Goal: Task Accomplishment & Management: Use online tool/utility

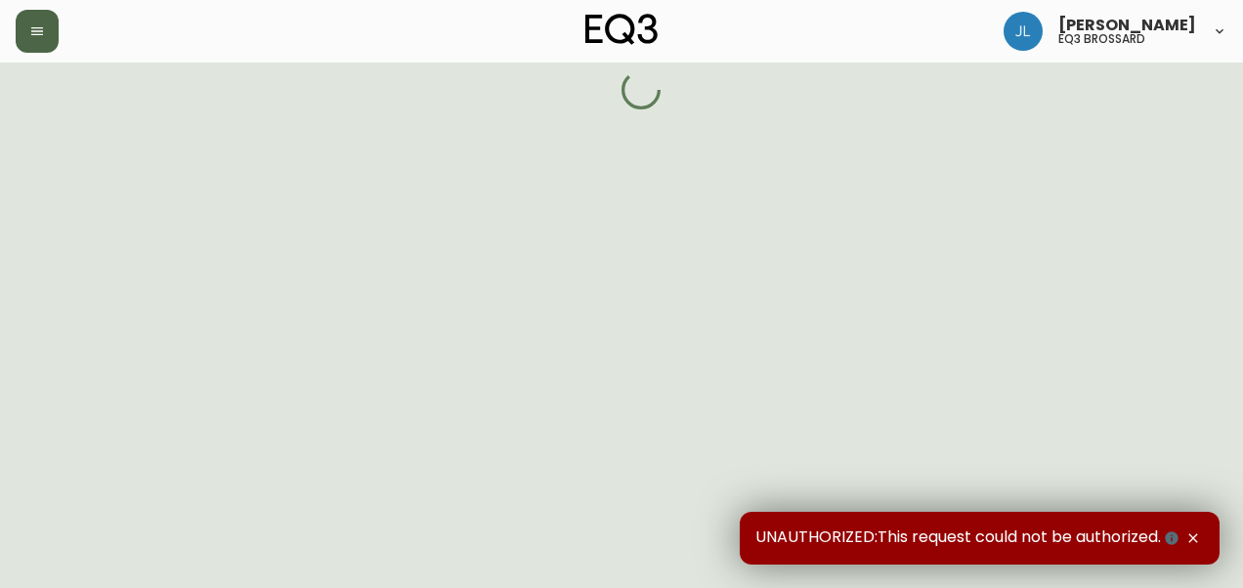
click at [38, 25] on icon "button" at bounding box center [37, 31] width 16 height 16
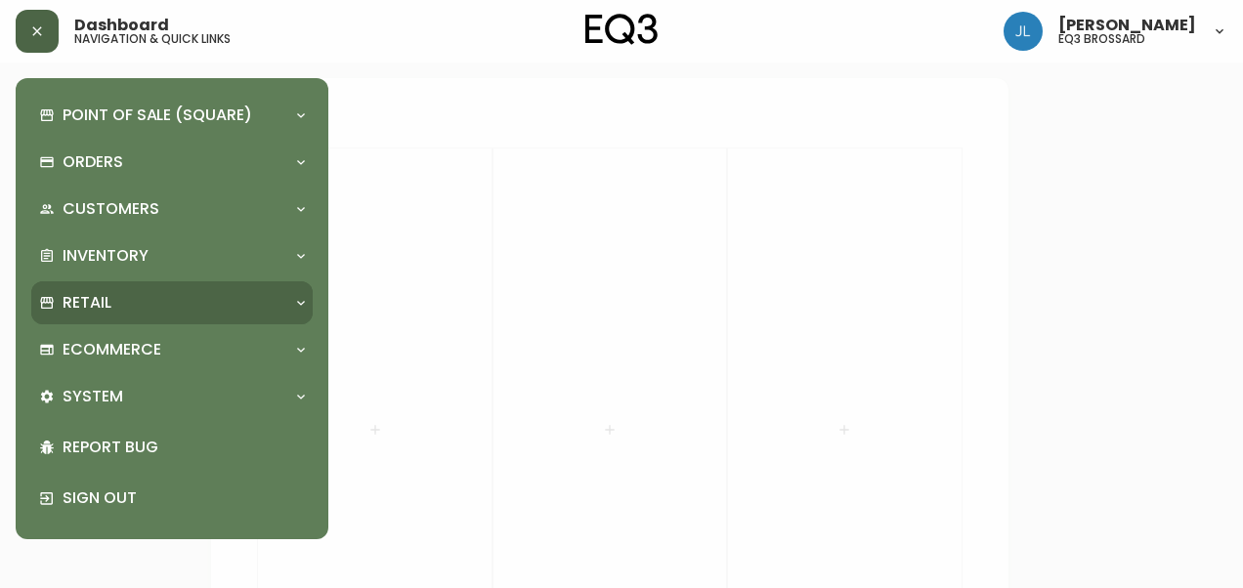
click at [120, 295] on div "Retail" at bounding box center [162, 302] width 246 height 21
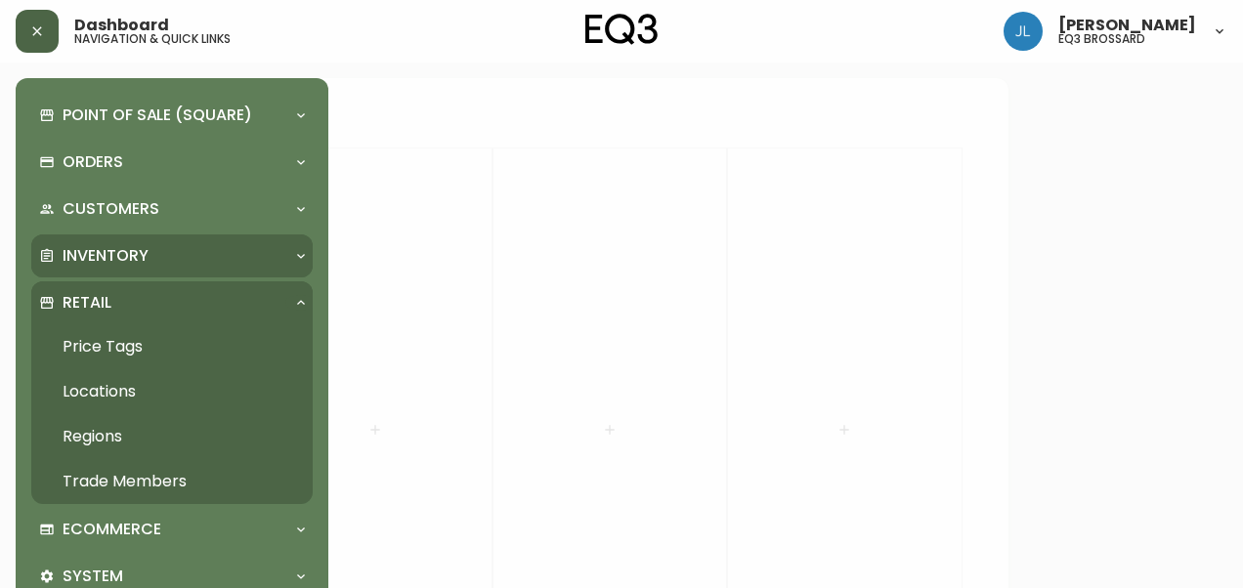
click at [117, 271] on div "Inventory" at bounding box center [171, 255] width 281 height 43
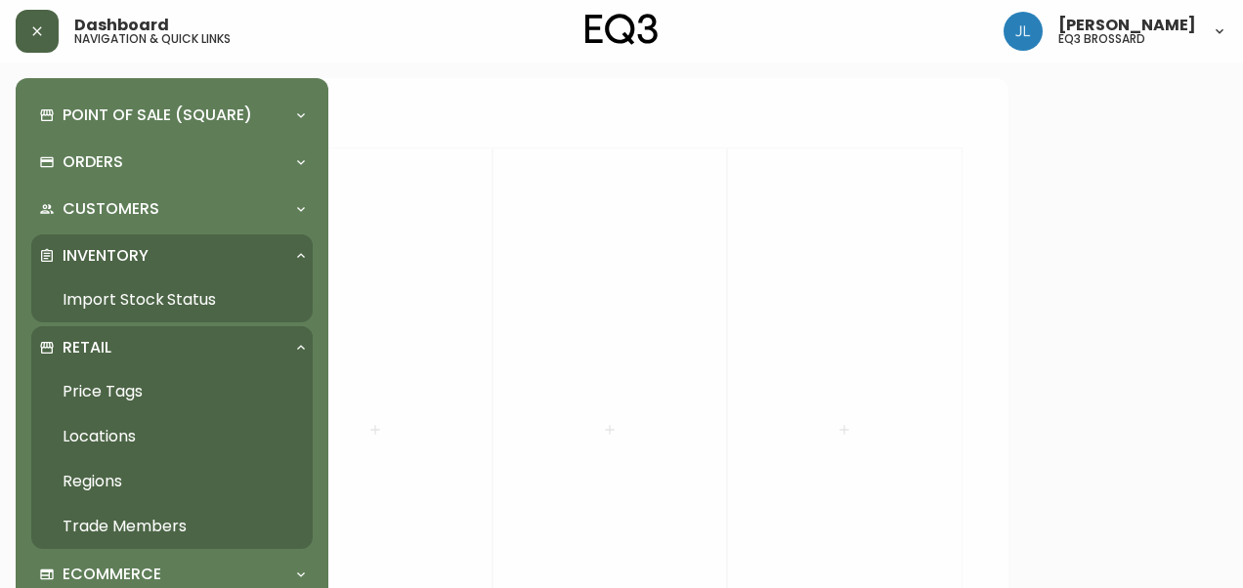
click at [128, 299] on link "Import Stock Status" at bounding box center [171, 299] width 281 height 45
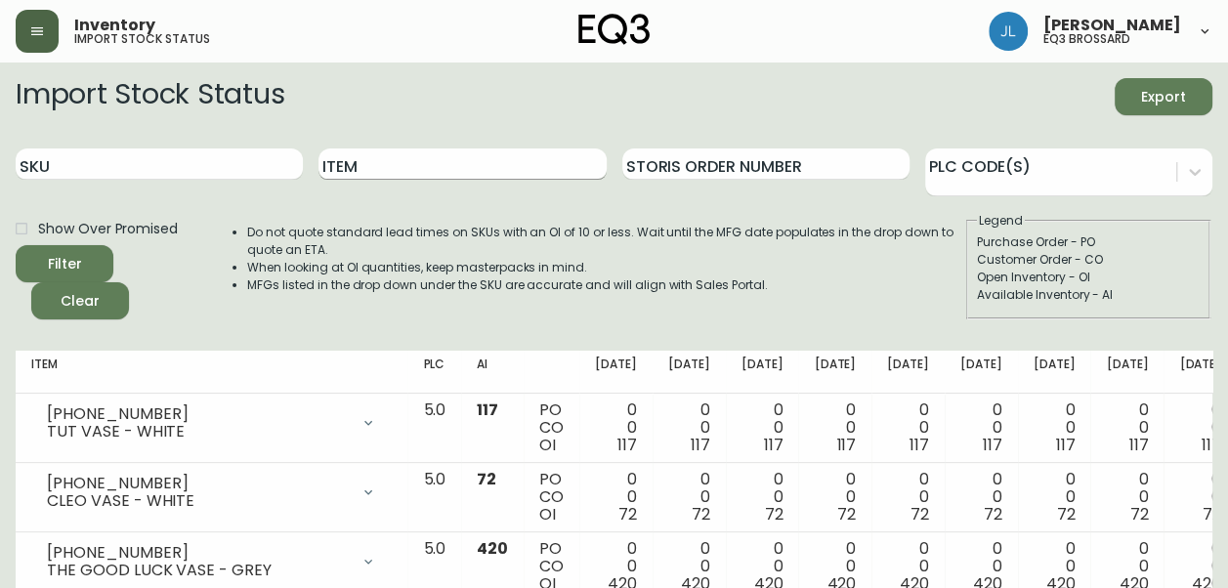
click at [402, 163] on input "Item" at bounding box center [461, 163] width 287 height 31
type input "ori"
click at [16, 245] on button "Filter" at bounding box center [65, 263] width 98 height 37
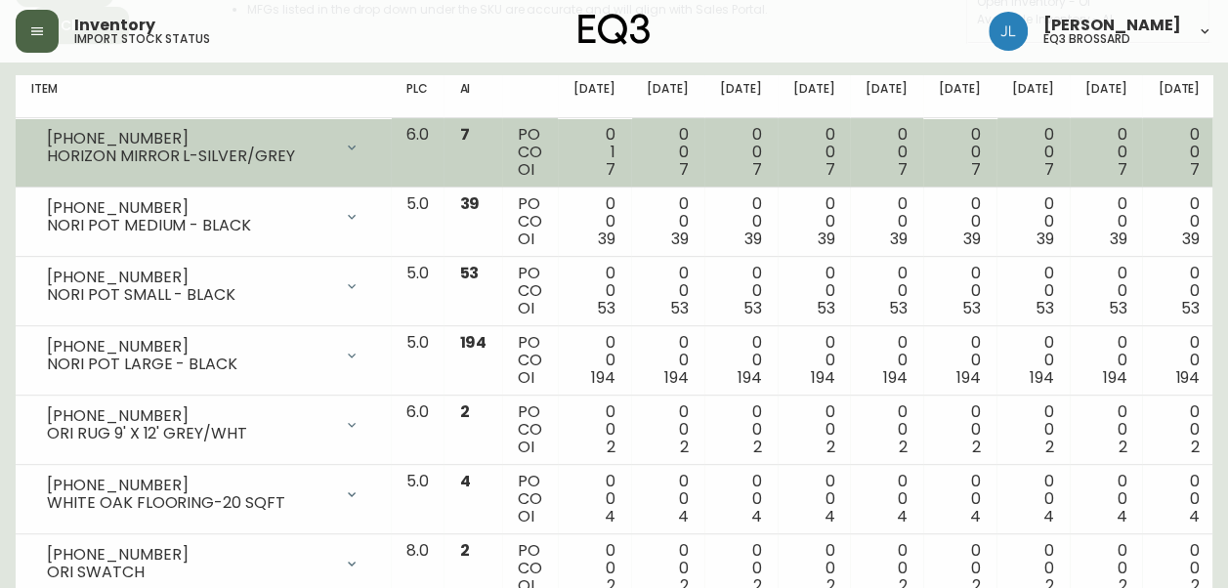
scroll to position [276, 0]
